Goal: Transaction & Acquisition: Purchase product/service

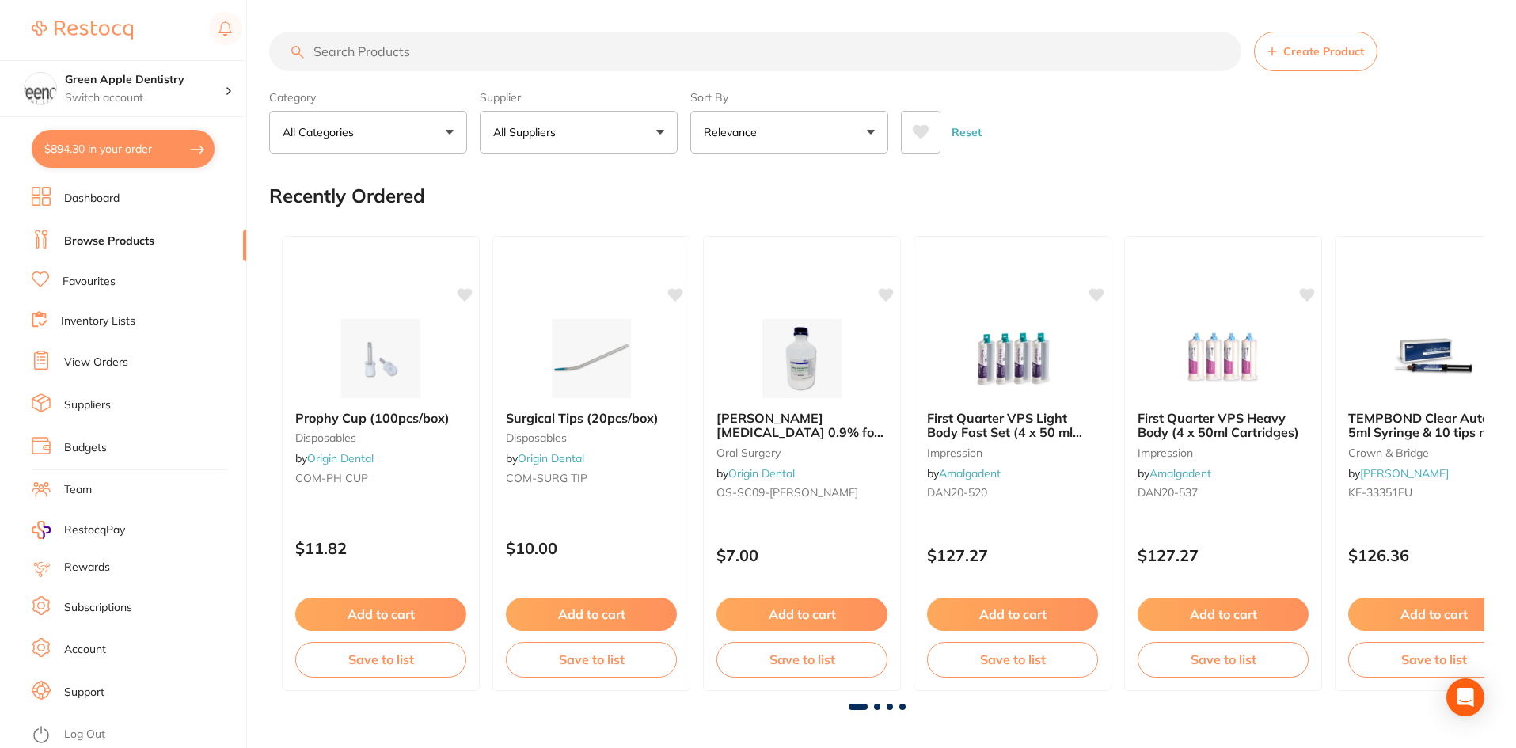
click at [397, 61] on input "search" at bounding box center [755, 52] width 972 height 40
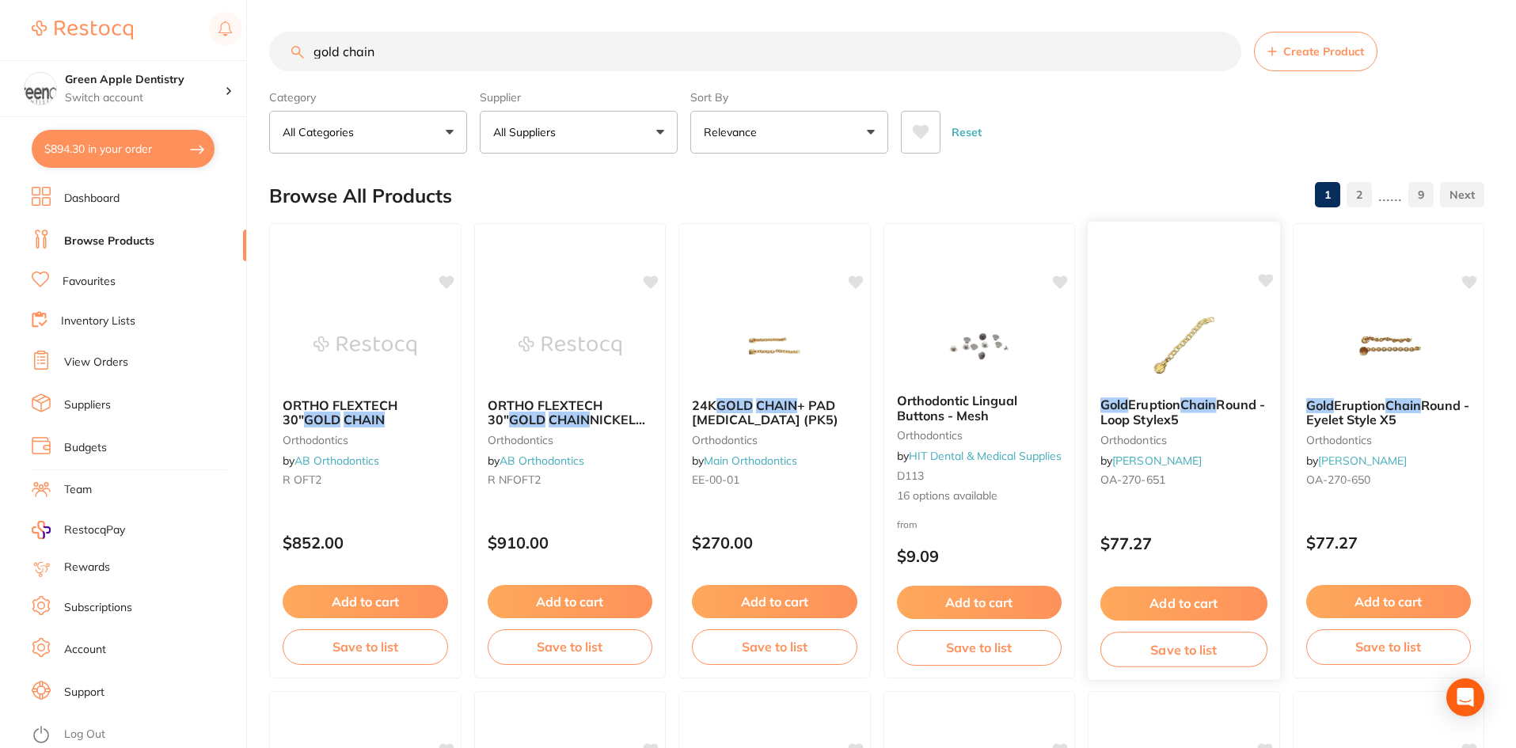
type input "gold chain"
drag, startPoint x: 1234, startPoint y: 383, endPoint x: 1194, endPoint y: 272, distance: 117.7
click at [1234, 382] on img at bounding box center [1183, 345] width 103 height 79
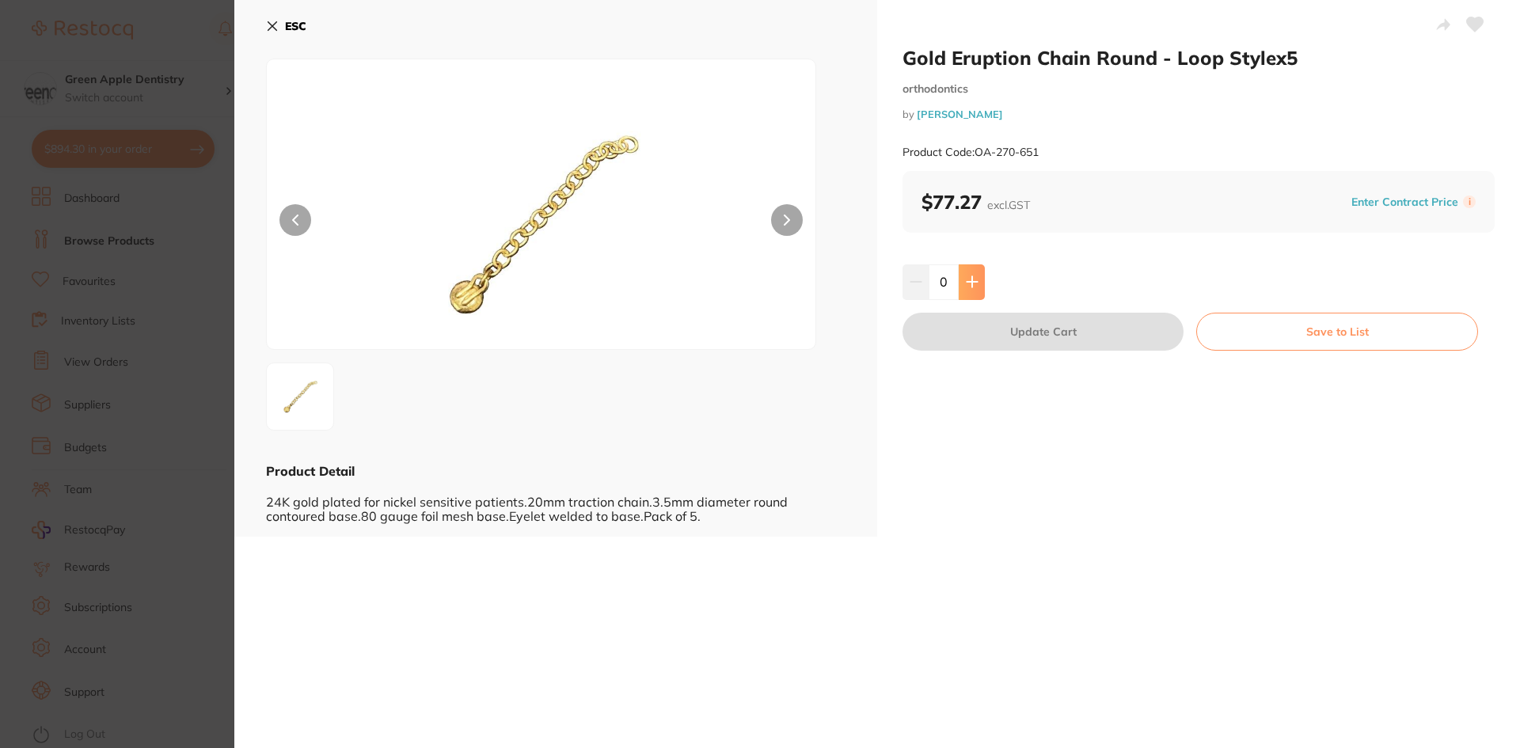
click at [968, 296] on button at bounding box center [972, 281] width 26 height 35
type input "1"
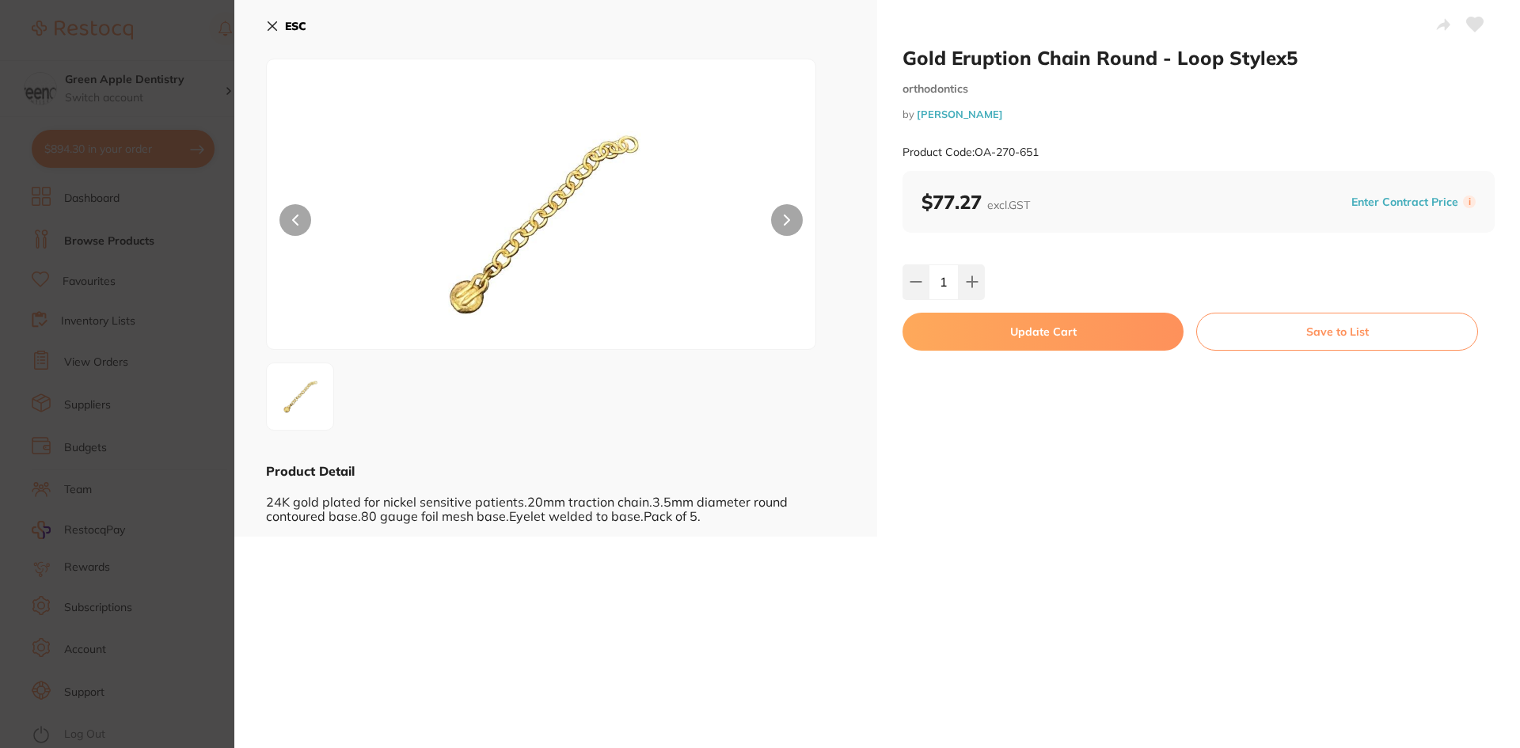
click at [979, 333] on button "Update Cart" at bounding box center [1042, 332] width 281 height 38
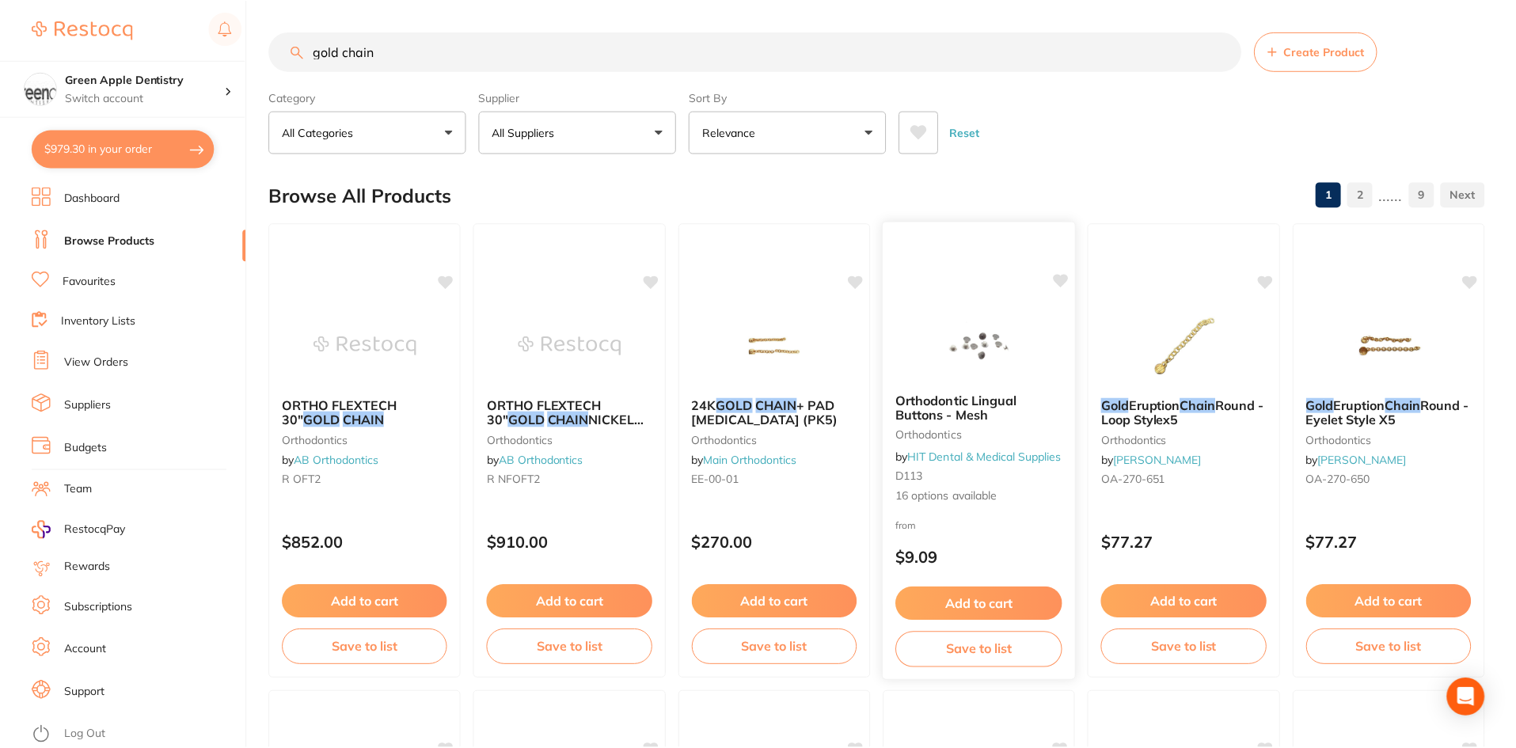
scroll to position [6, 0]
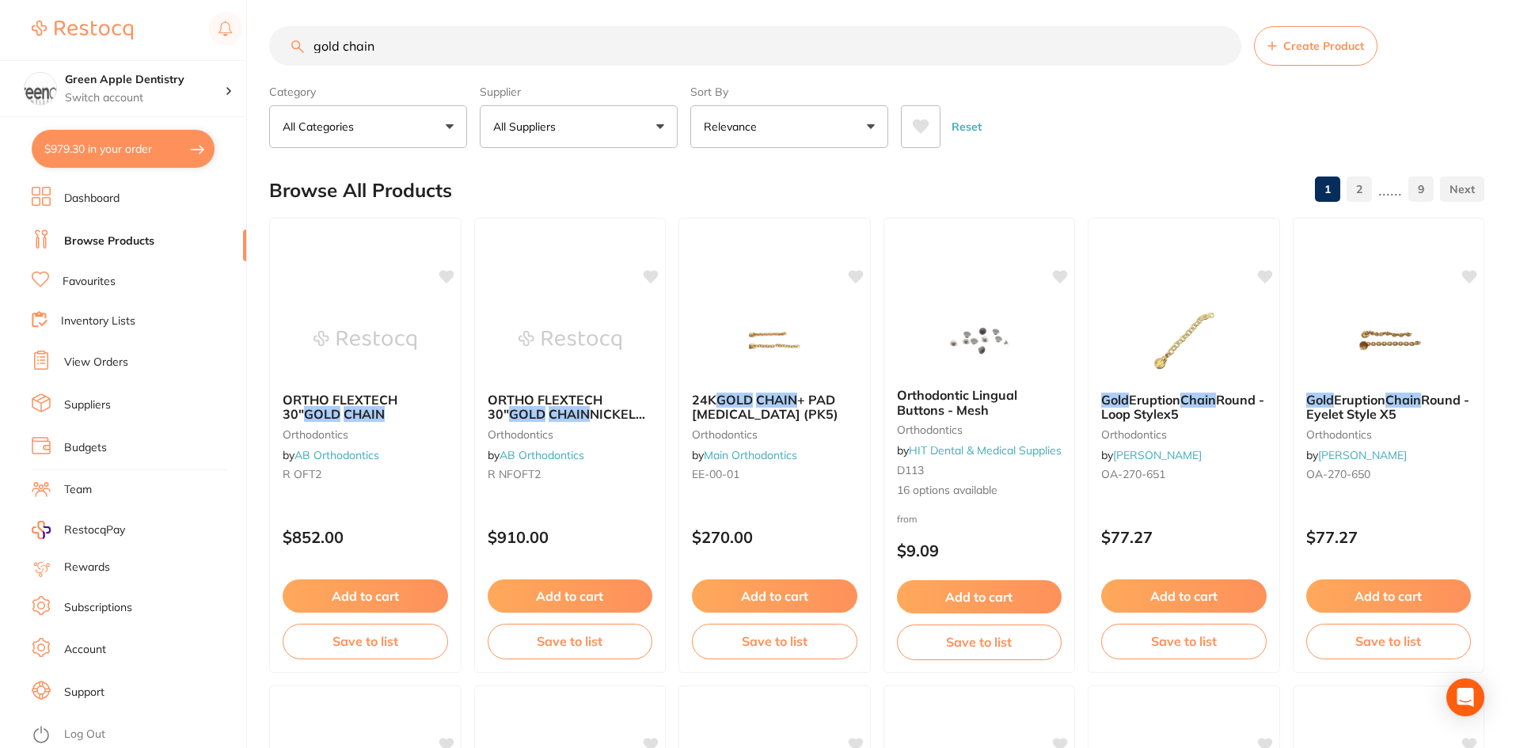
click at [117, 158] on button "$979.30 in your order" at bounding box center [123, 149] width 183 height 38
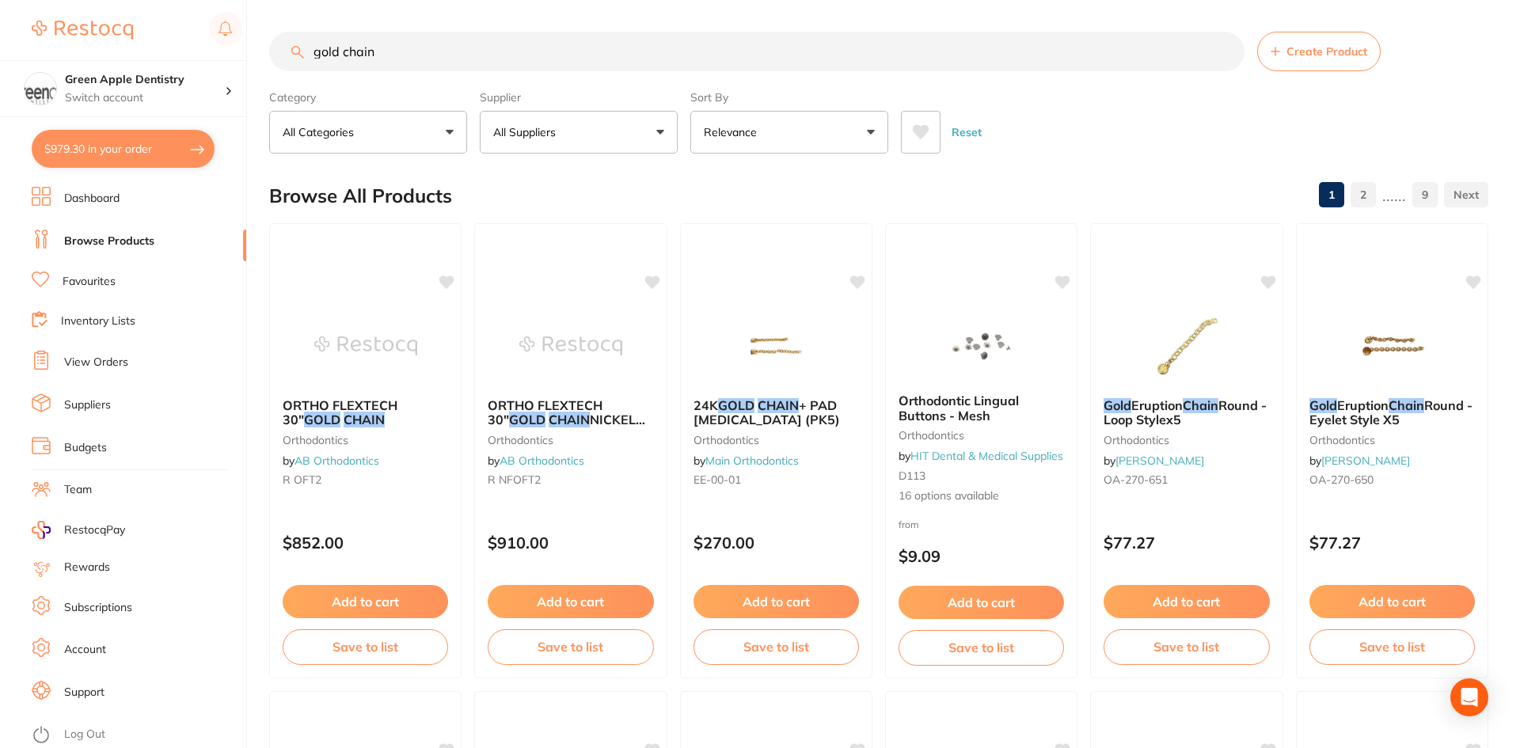
checkbox input "true"
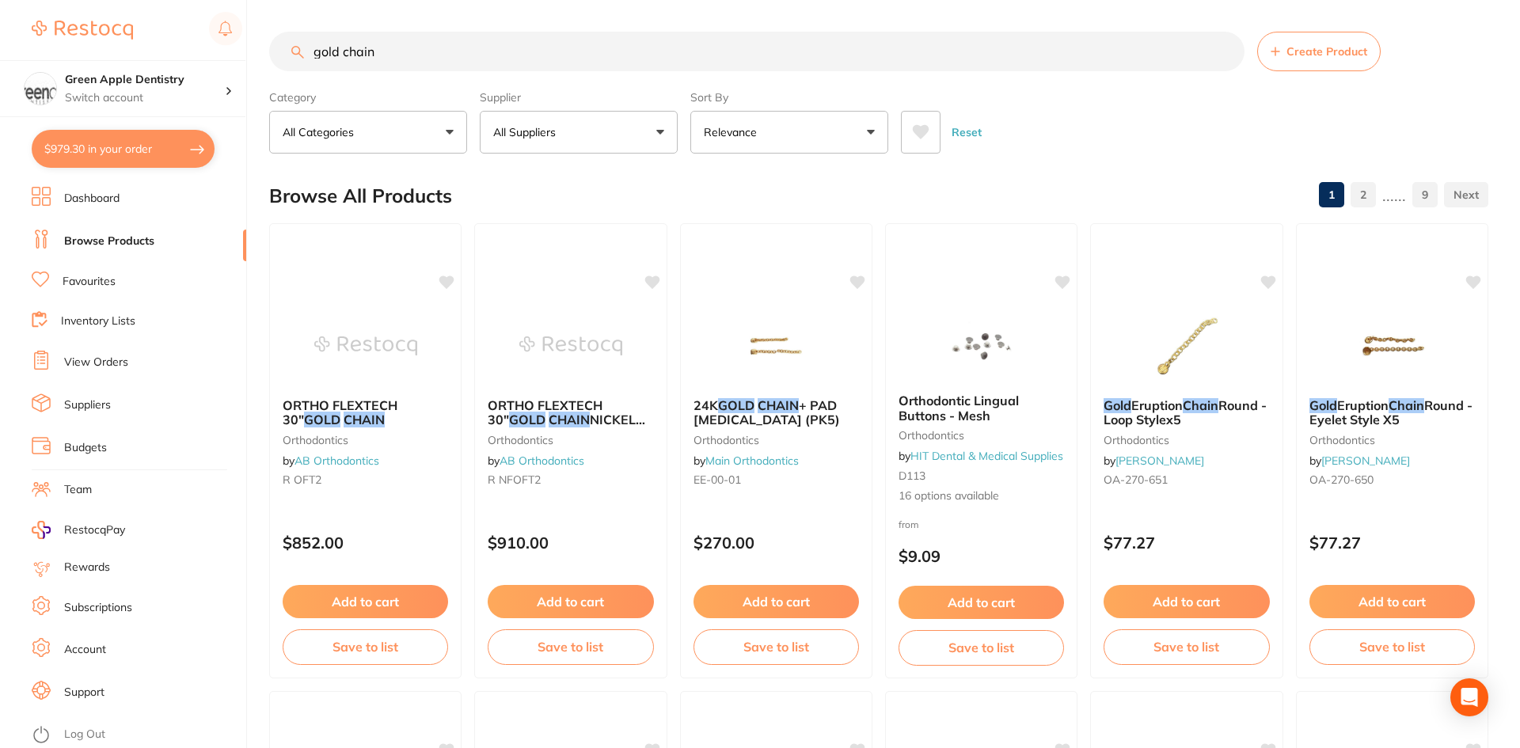
checkbox input "true"
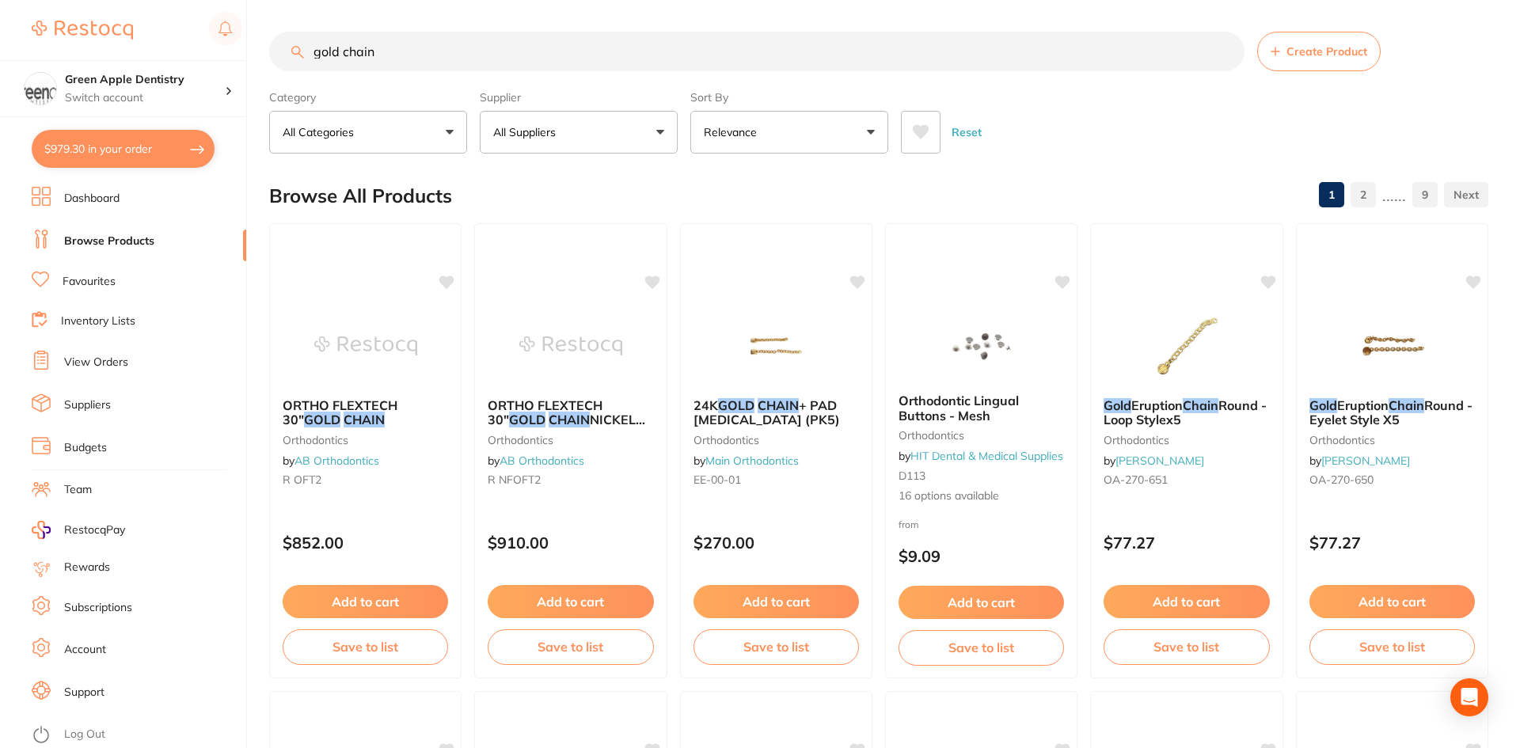
checkbox input "true"
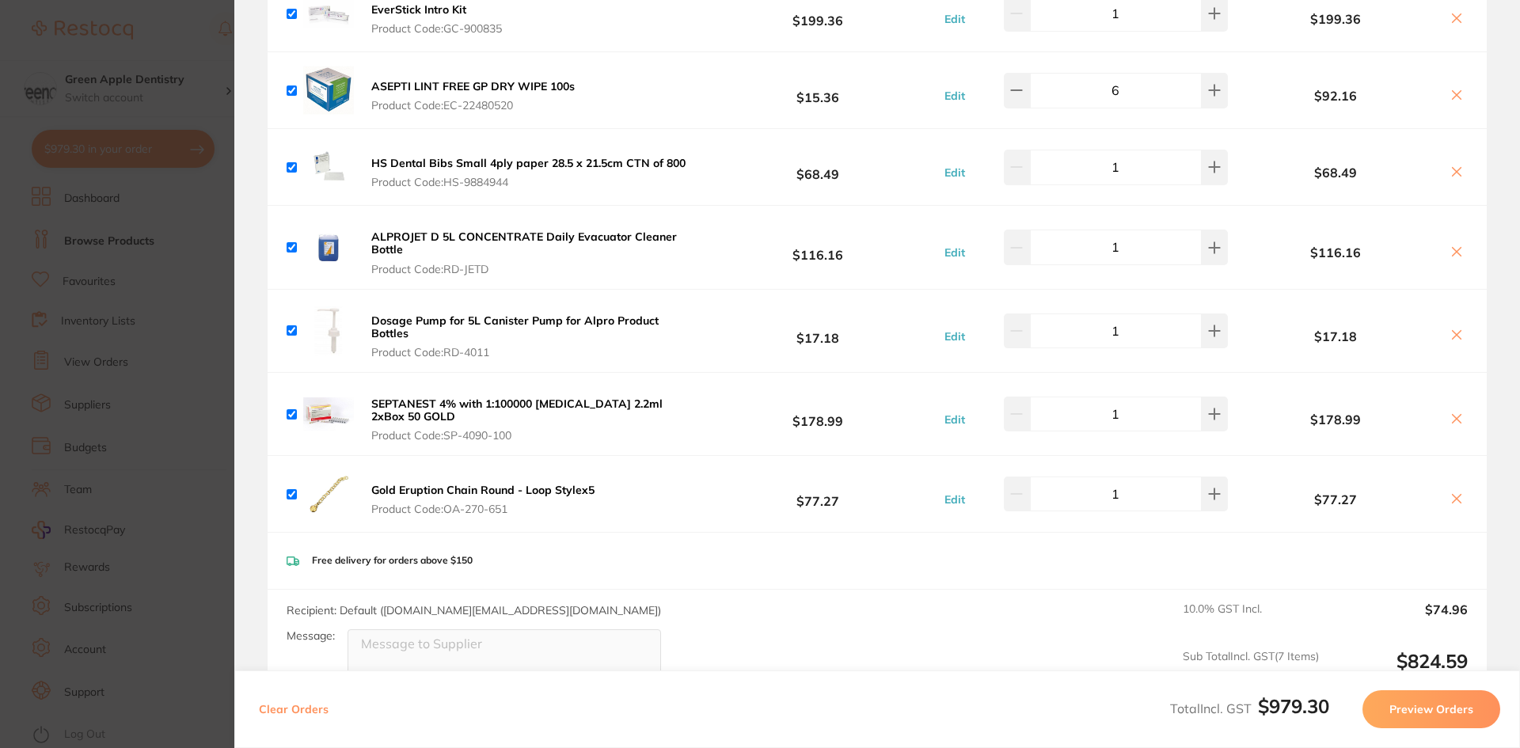
scroll to position [792, 0]
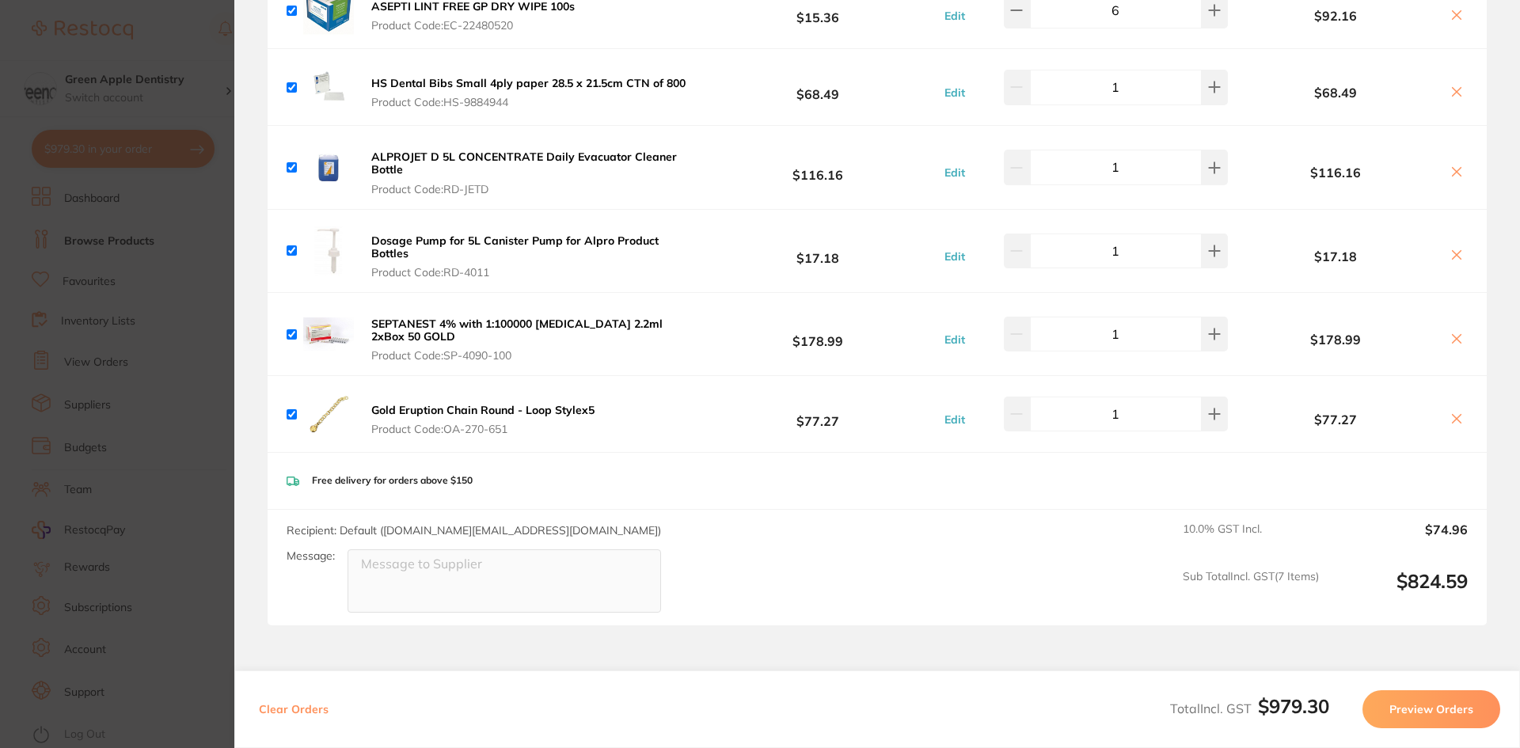
click at [556, 411] on b "Gold Eruption Chain Round - Loop Stylex5" at bounding box center [482, 410] width 223 height 14
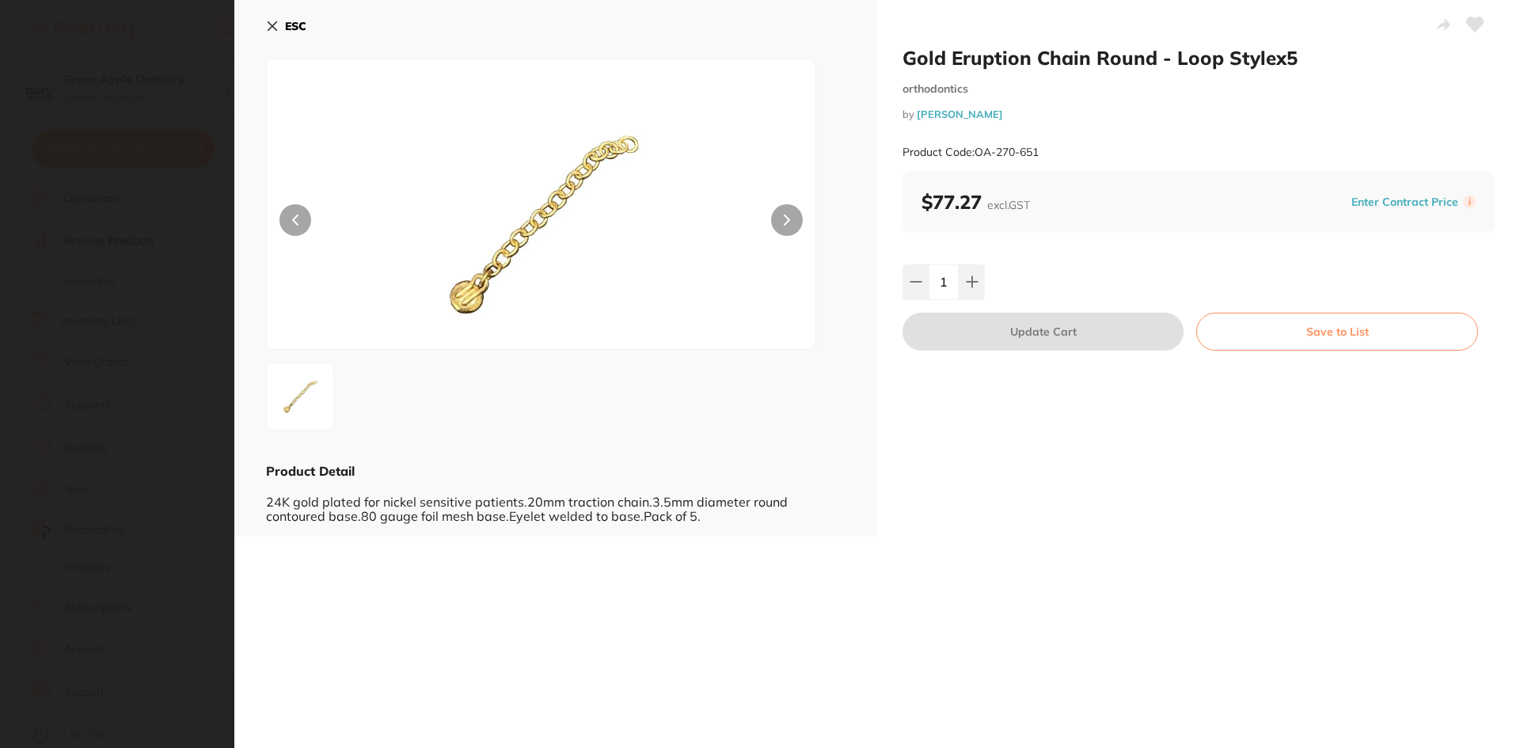
click at [1298, 321] on button "Save to List" at bounding box center [1337, 332] width 282 height 38
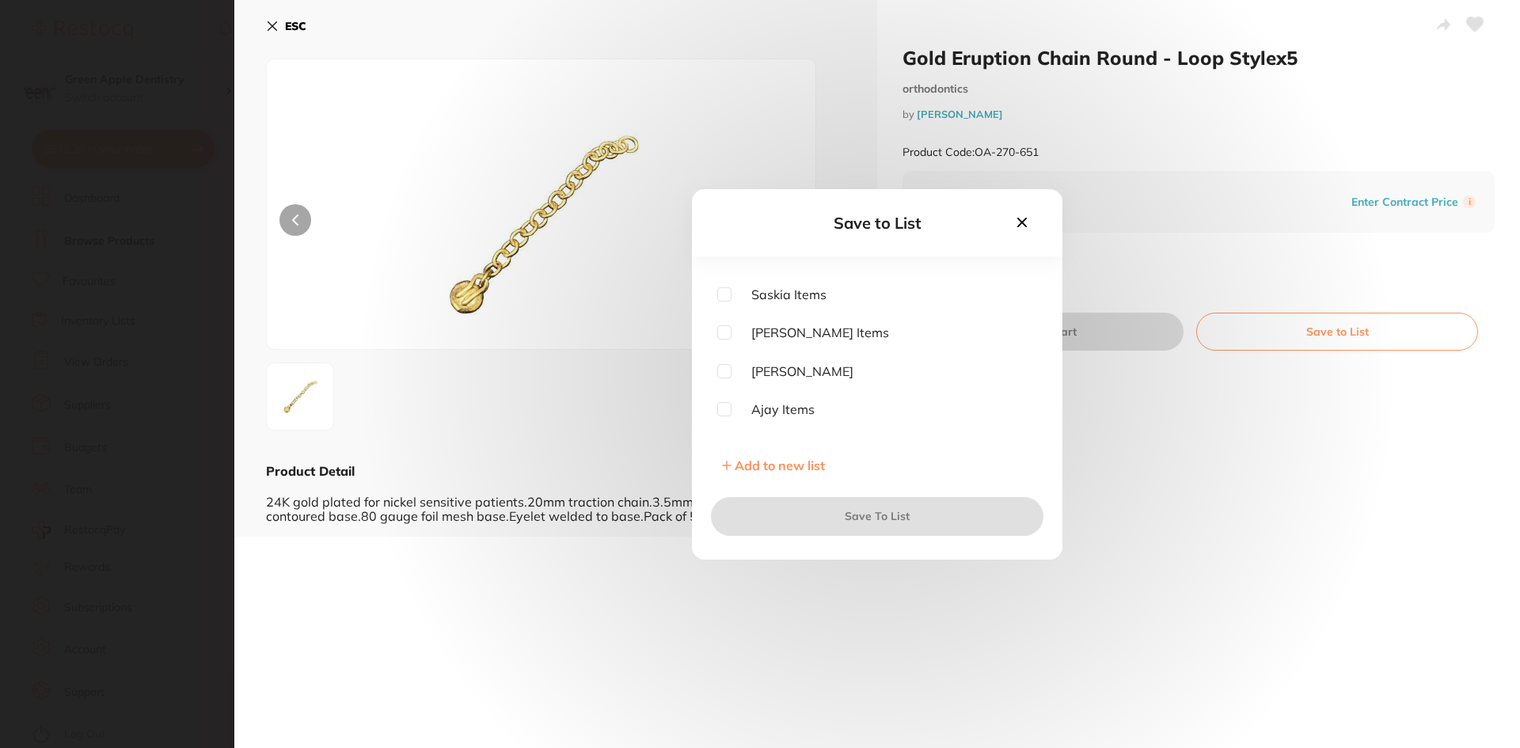
scroll to position [158, 0]
click at [720, 357] on input "checkbox" at bounding box center [724, 354] width 14 height 14
checkbox input "true"
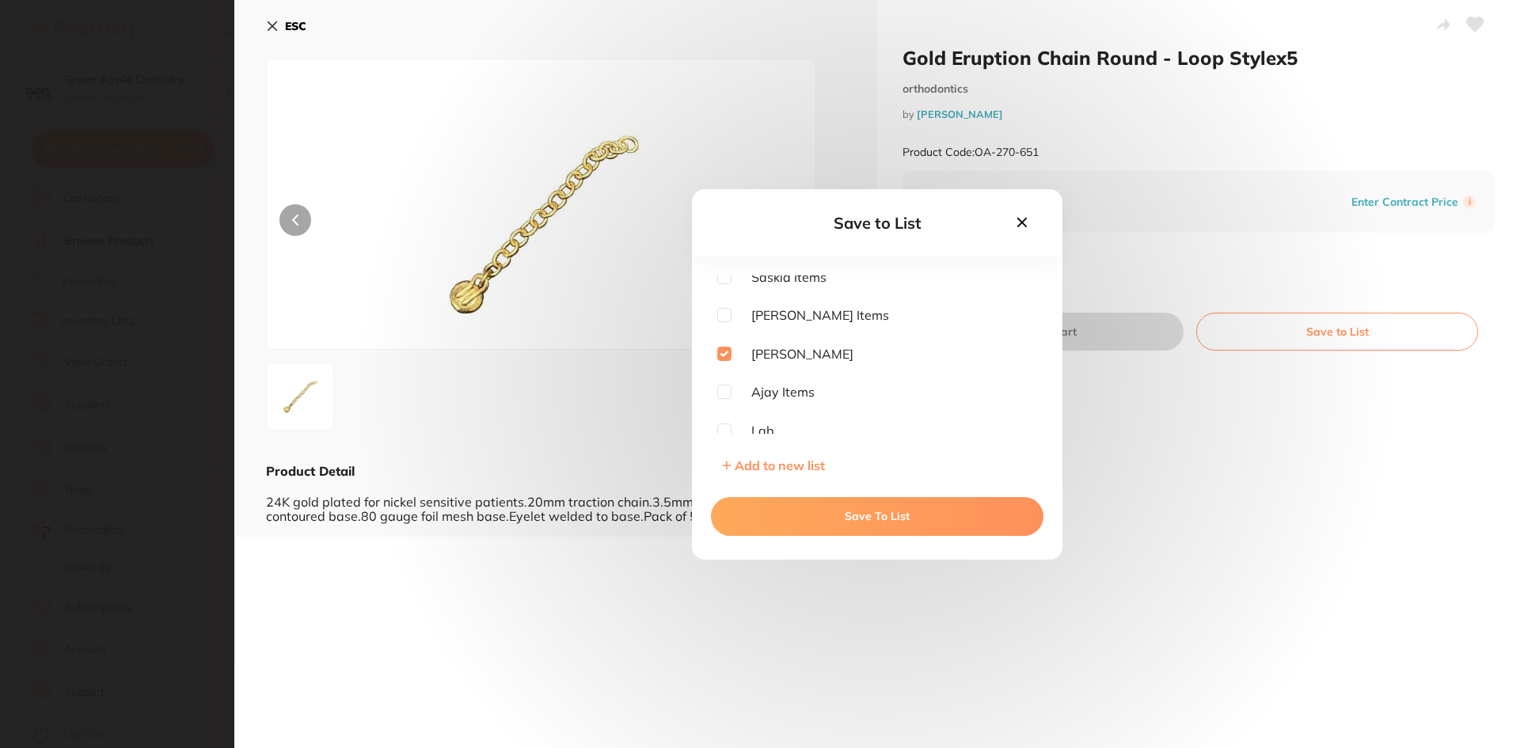
click at [889, 514] on button "Save To List" at bounding box center [877, 516] width 332 height 38
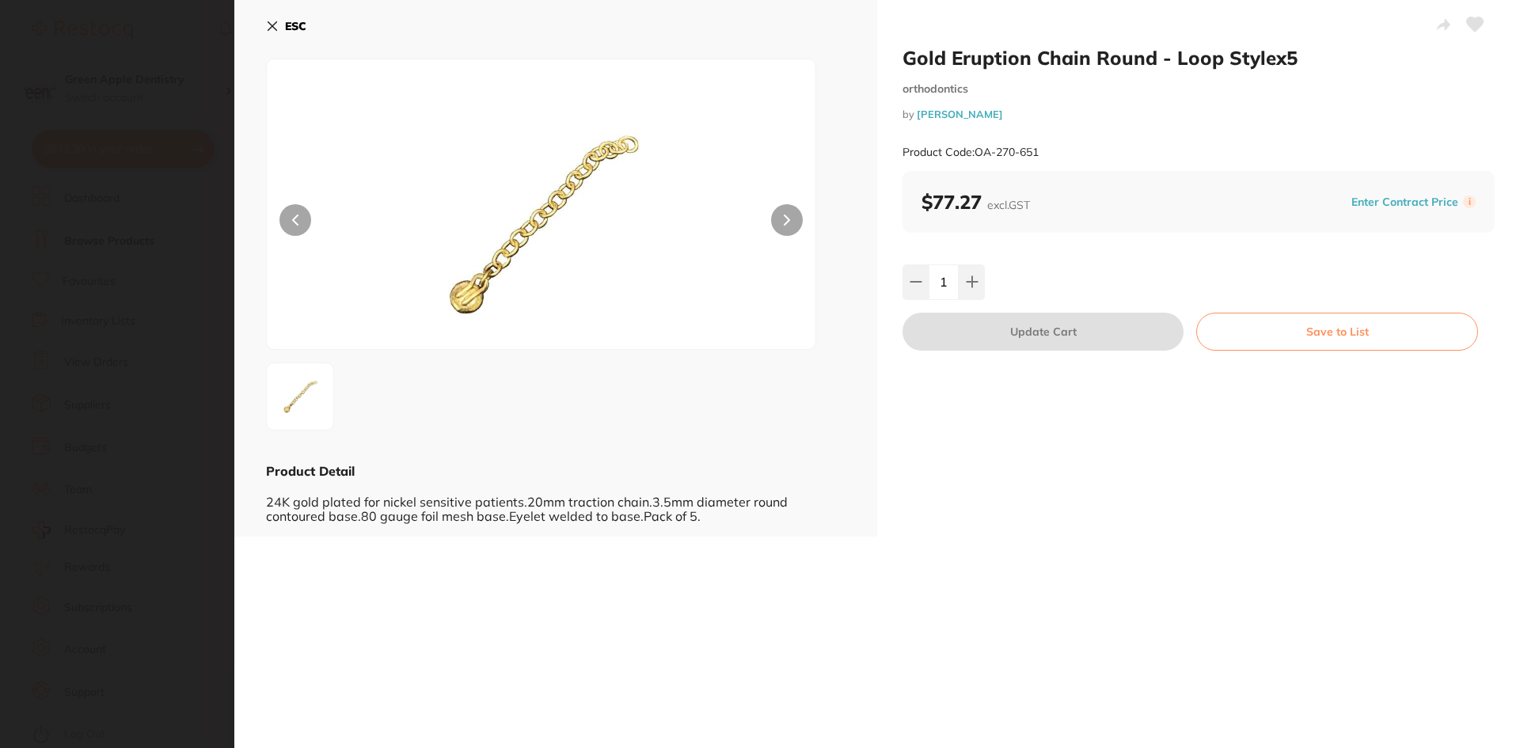
click at [302, 22] on b "ESC" at bounding box center [295, 26] width 21 height 14
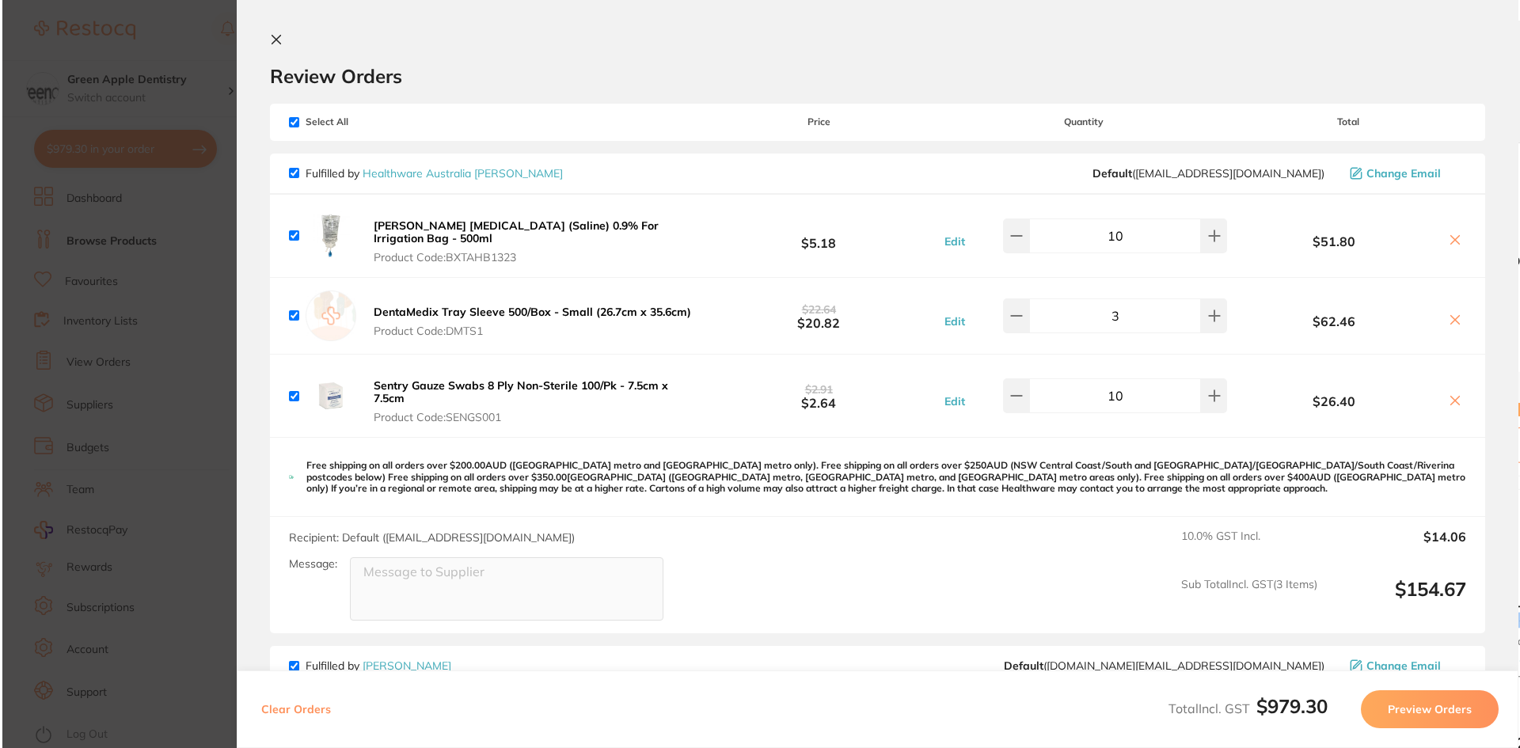
scroll to position [0, 0]
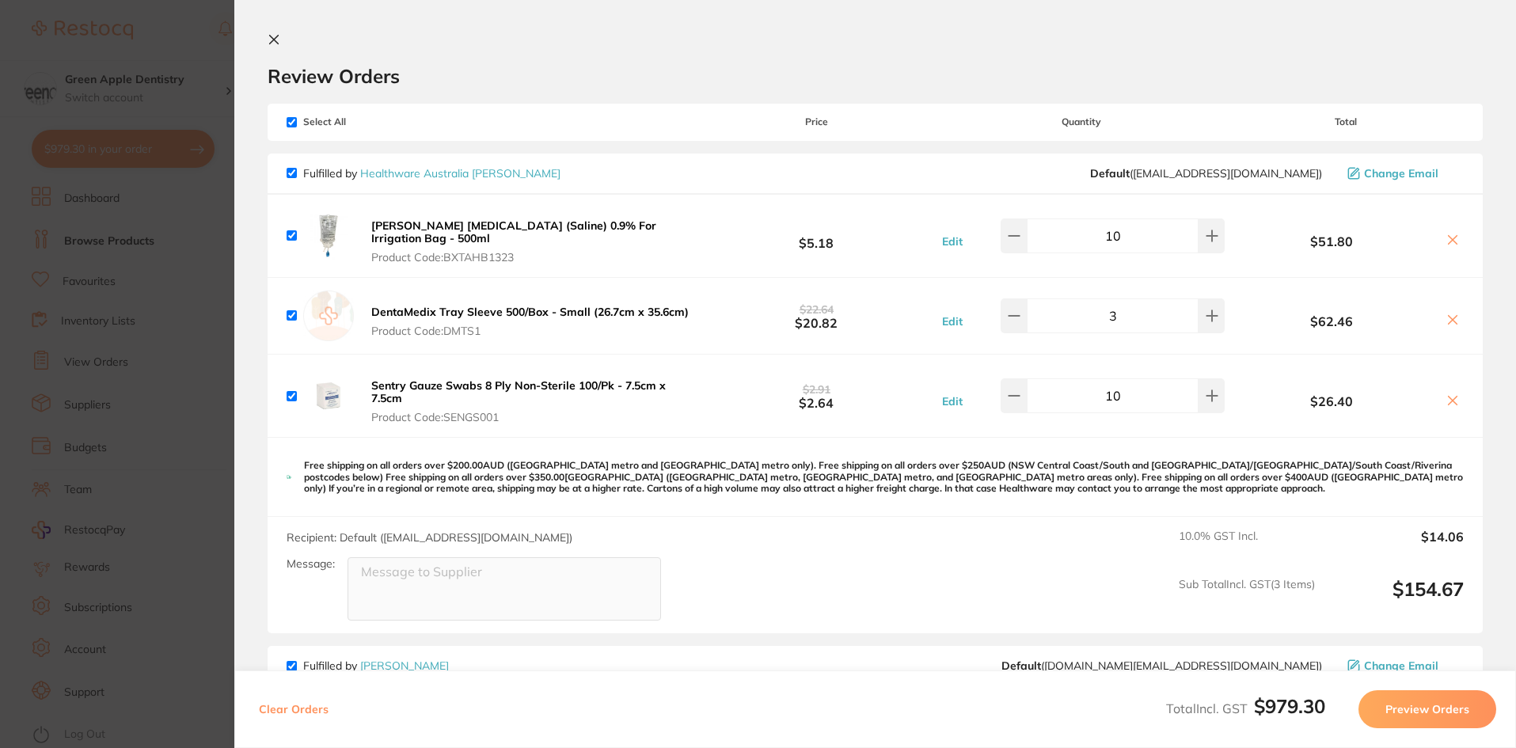
click at [274, 39] on icon at bounding box center [274, 39] width 13 height 13
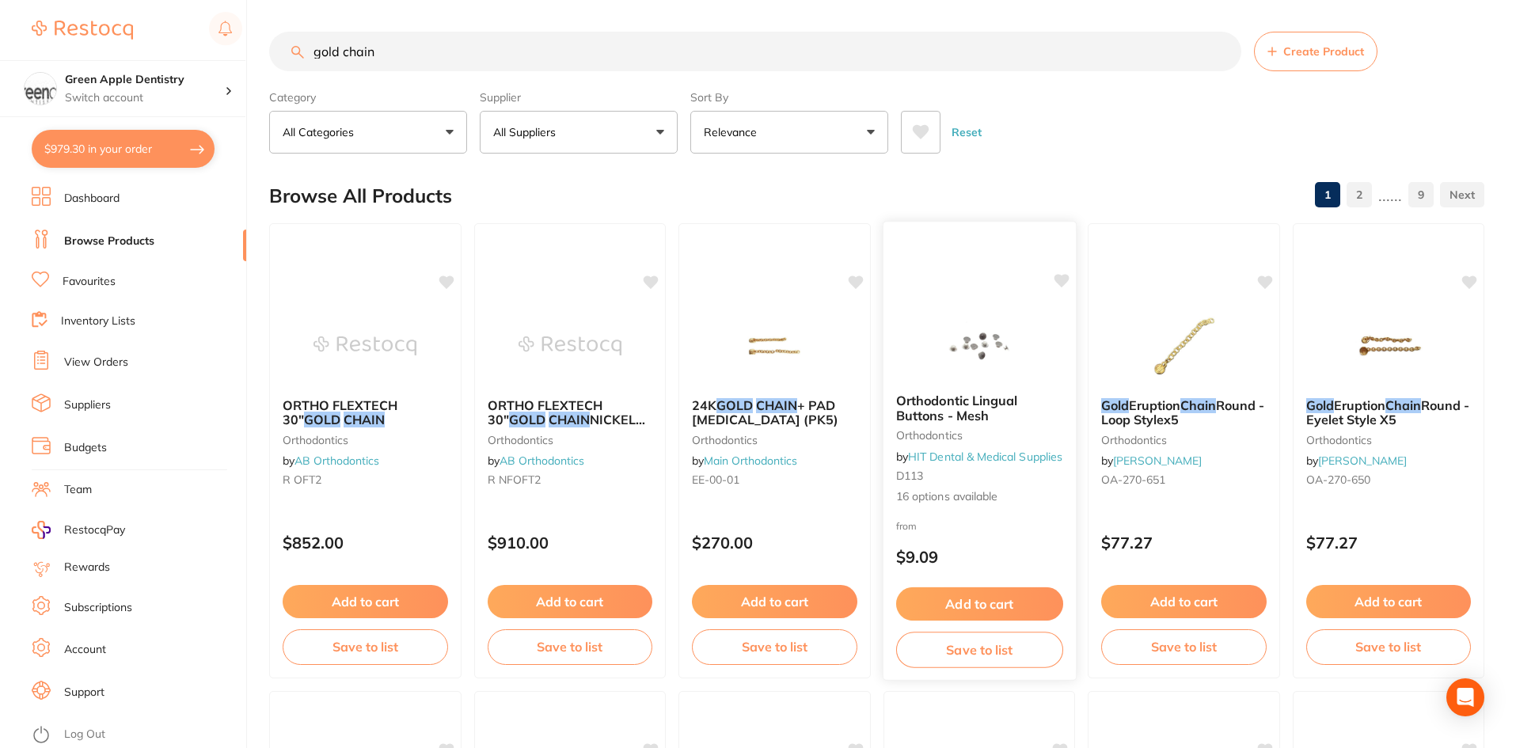
click at [952, 307] on img at bounding box center [979, 341] width 104 height 80
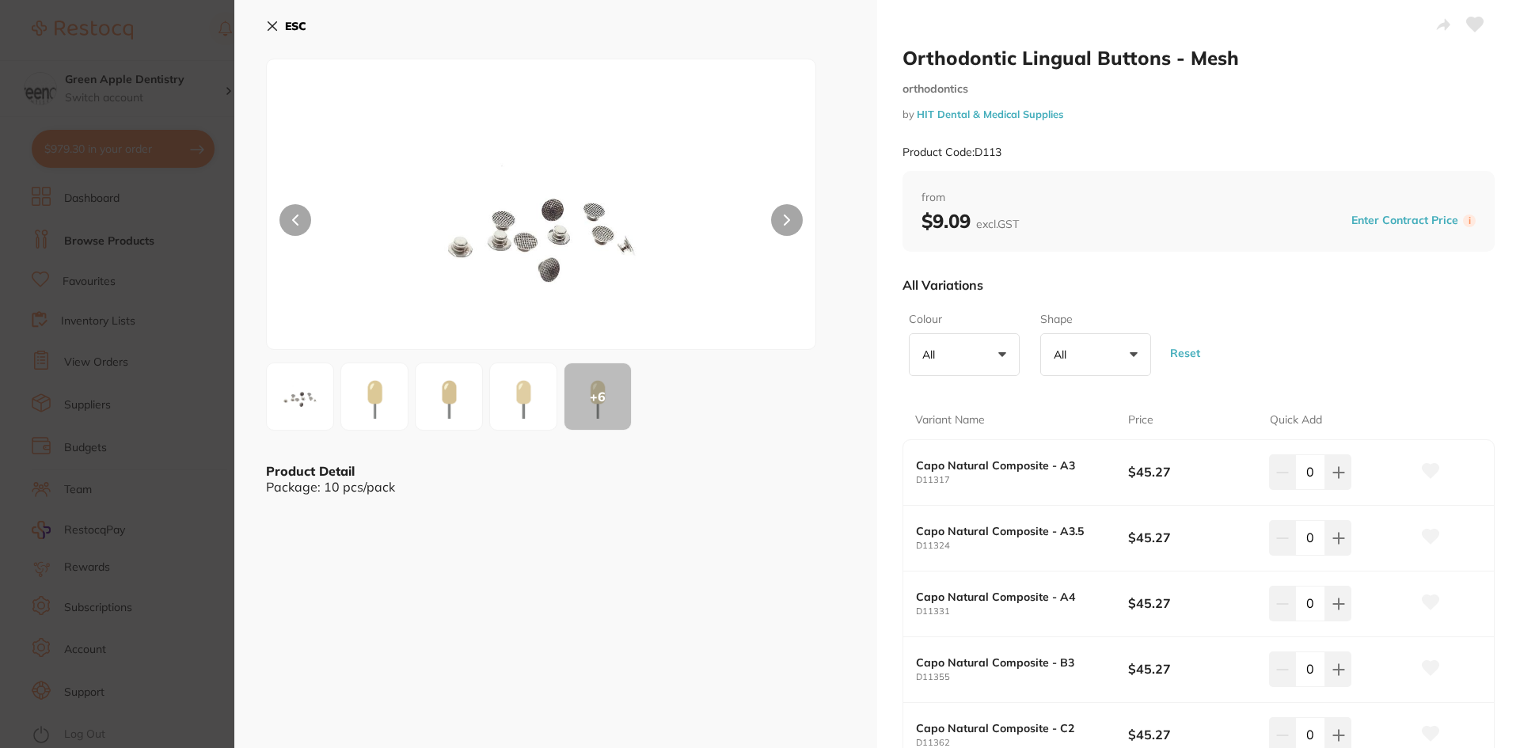
click at [297, 25] on b "ESC" at bounding box center [295, 26] width 21 height 14
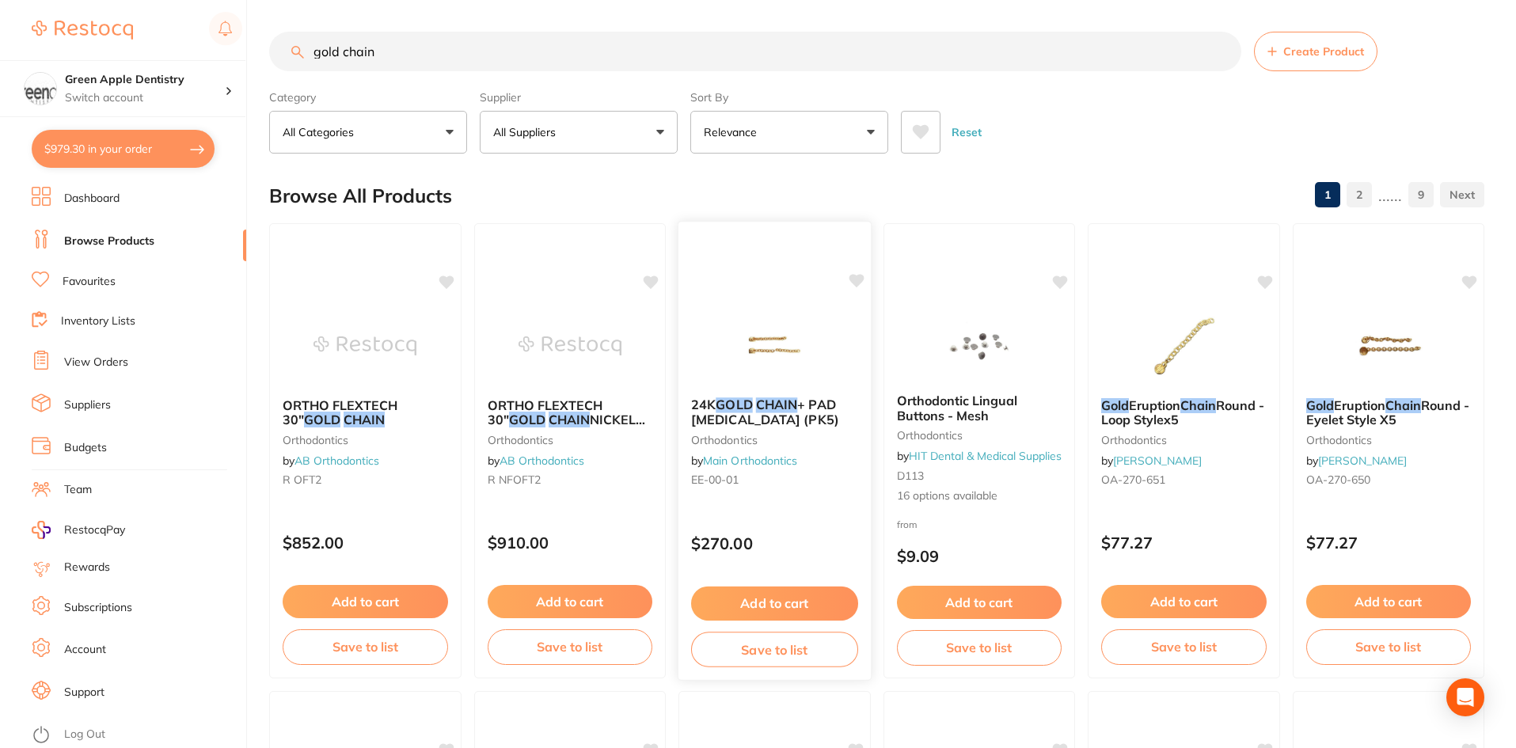
click at [797, 325] on img at bounding box center [775, 345] width 104 height 80
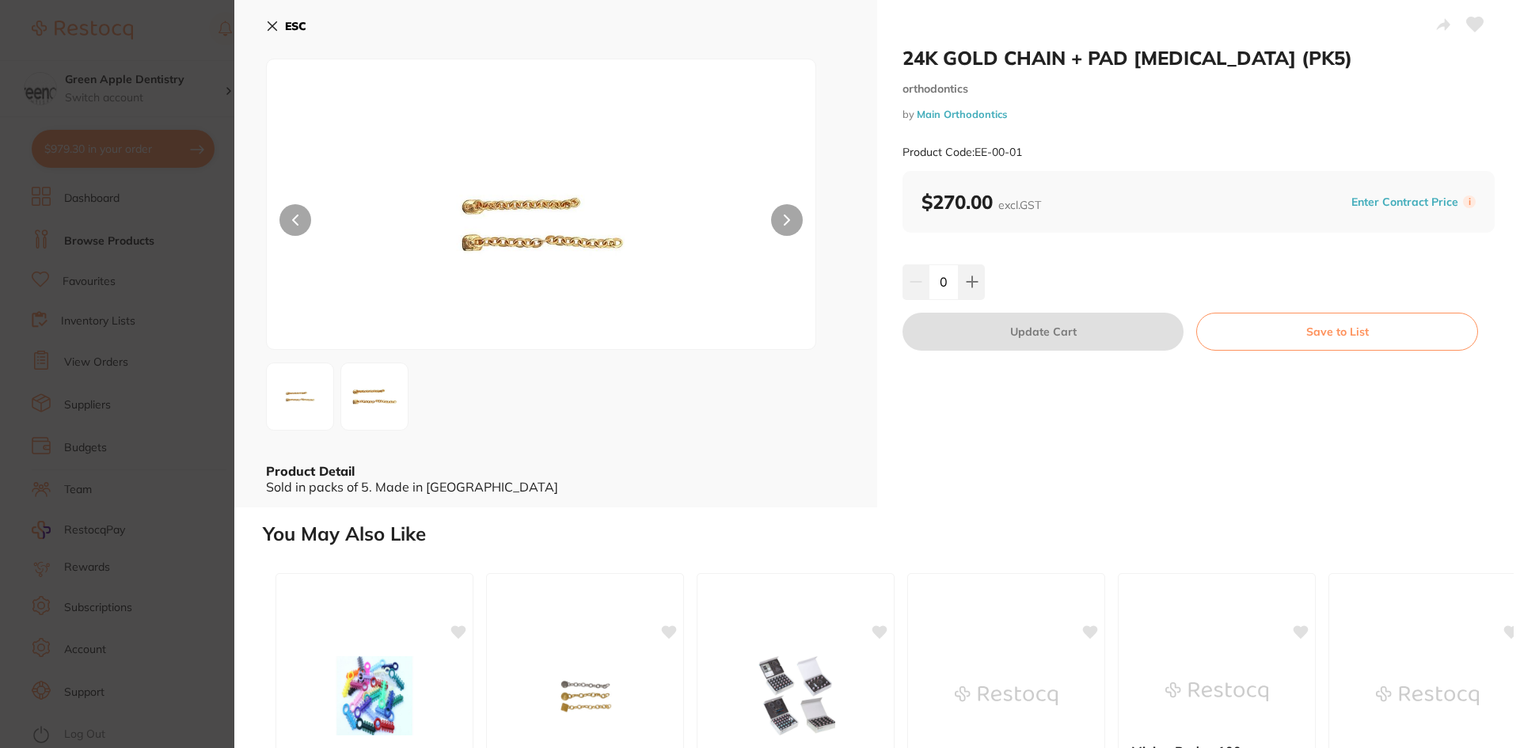
click at [273, 25] on icon at bounding box center [272, 26] width 9 height 9
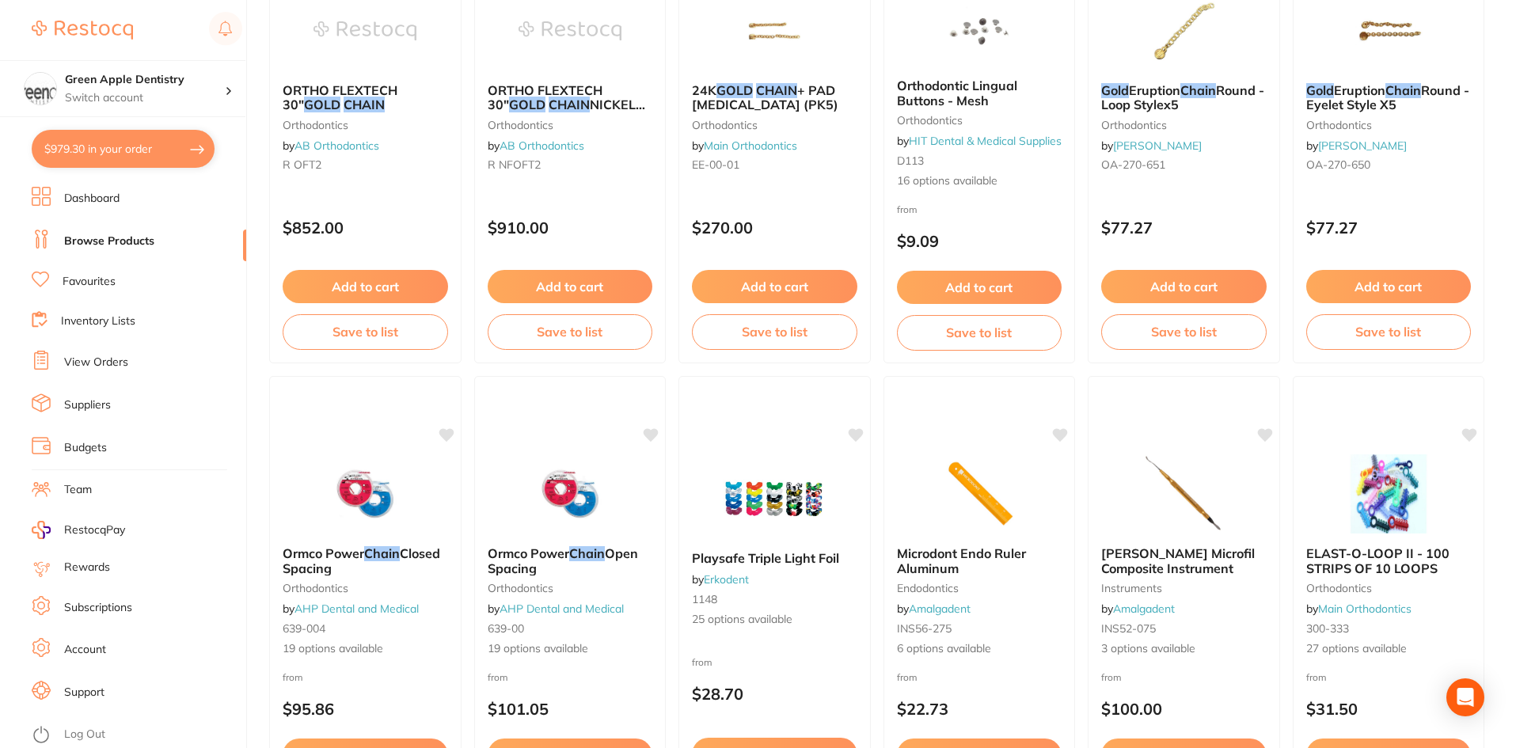
scroll to position [317, 0]
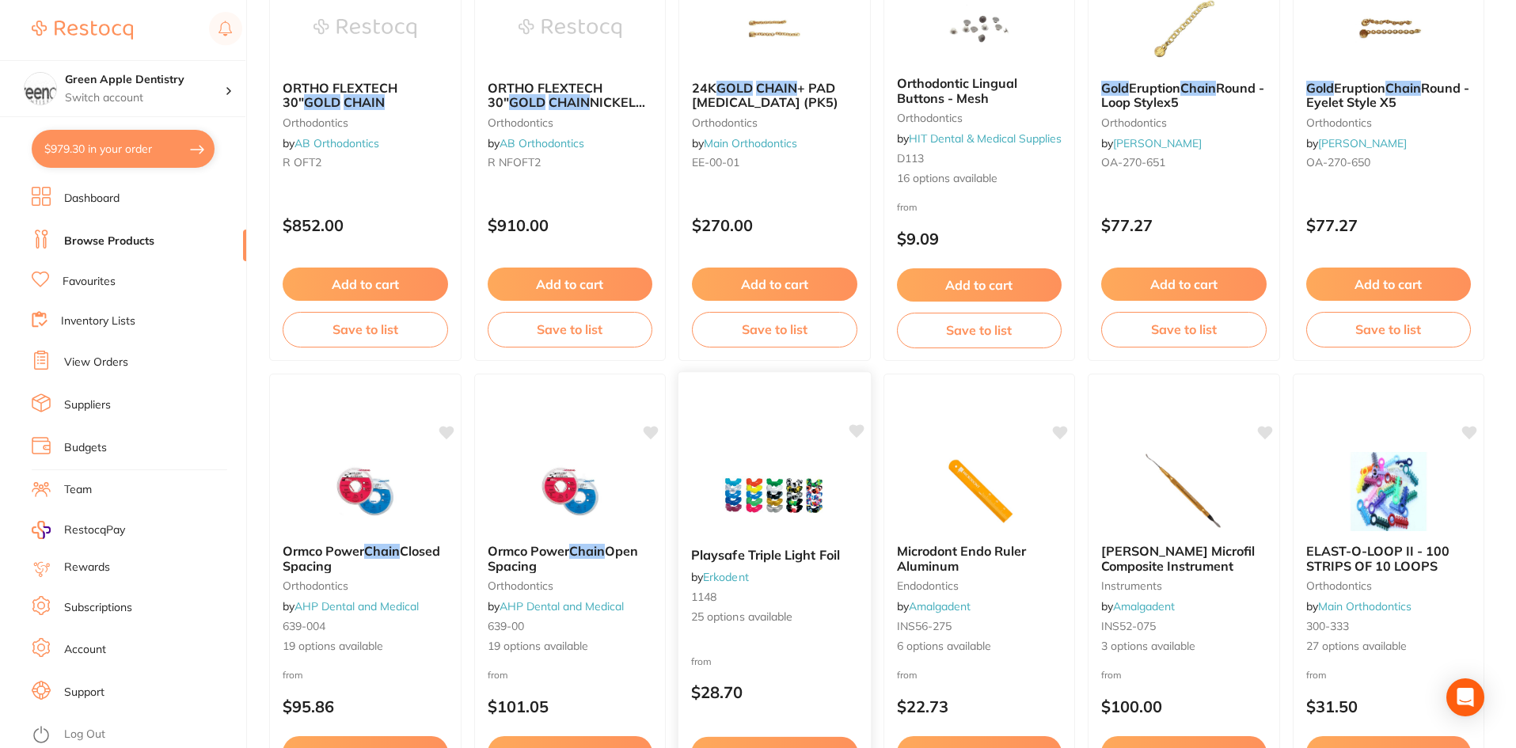
click at [764, 456] on img at bounding box center [775, 495] width 104 height 80
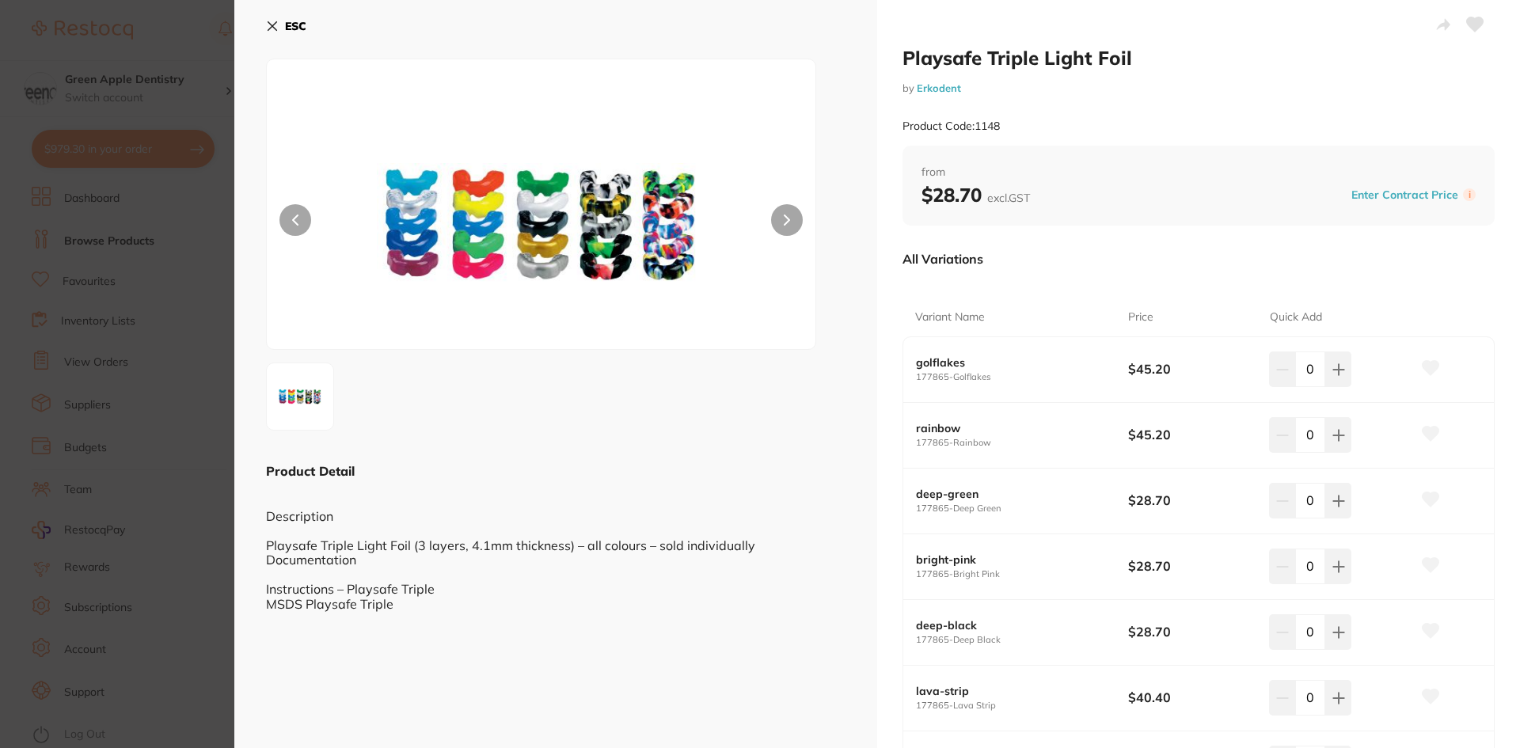
click at [302, 25] on b "ESC" at bounding box center [295, 26] width 21 height 14
